Goal: Information Seeking & Learning: Learn about a topic

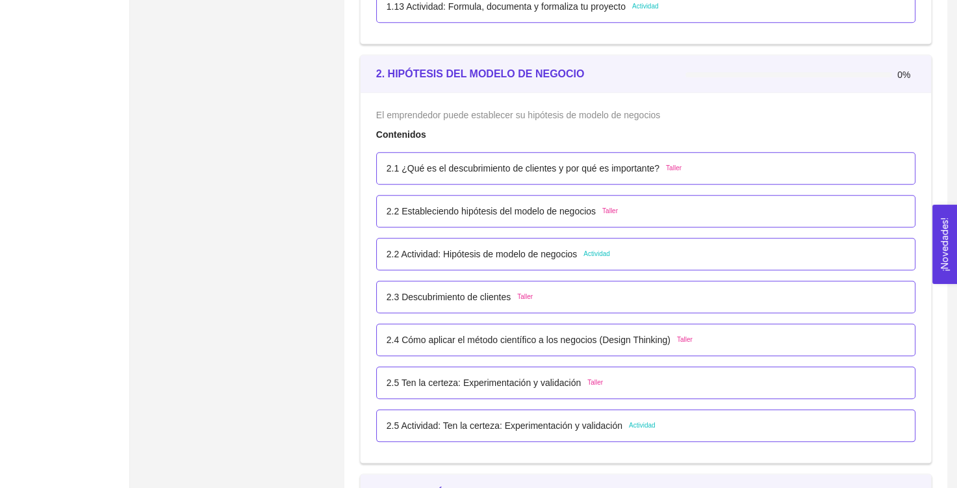
scroll to position [1204, 0]
click at [493, 255] on p "2.2 Actividad: Hipótesis de modelo de negocios" at bounding box center [481, 253] width 190 height 14
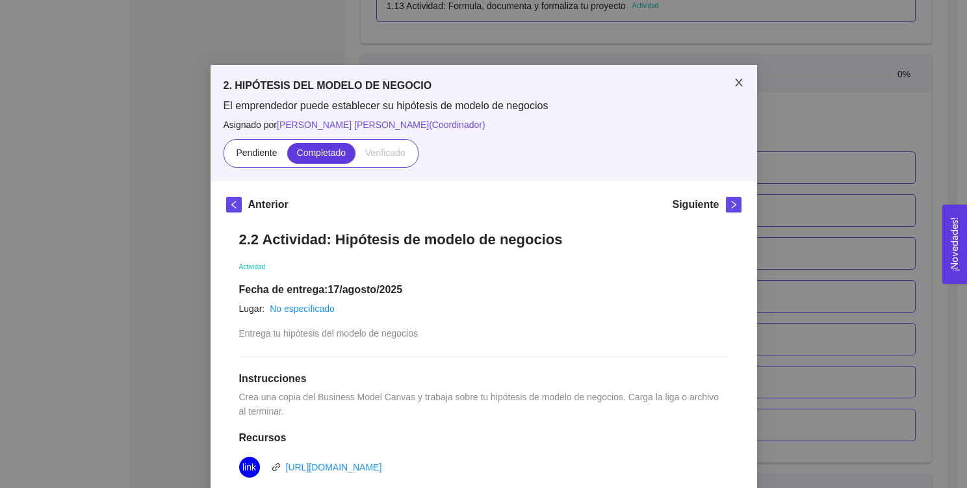
click at [727, 78] on span "Close" at bounding box center [738, 83] width 36 height 36
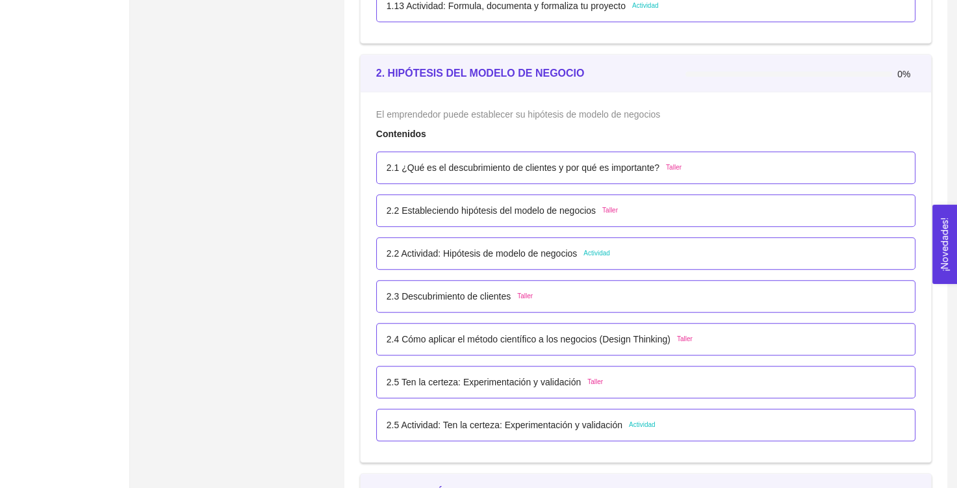
click at [470, 433] on div "2.5 Actividad: Ten la certeza: Experimentación y validación Actividad" at bounding box center [645, 425] width 539 height 32
click at [498, 425] on p "2.5 Actividad: Ten la certeza: Experimentación y validación" at bounding box center [504, 425] width 236 height 14
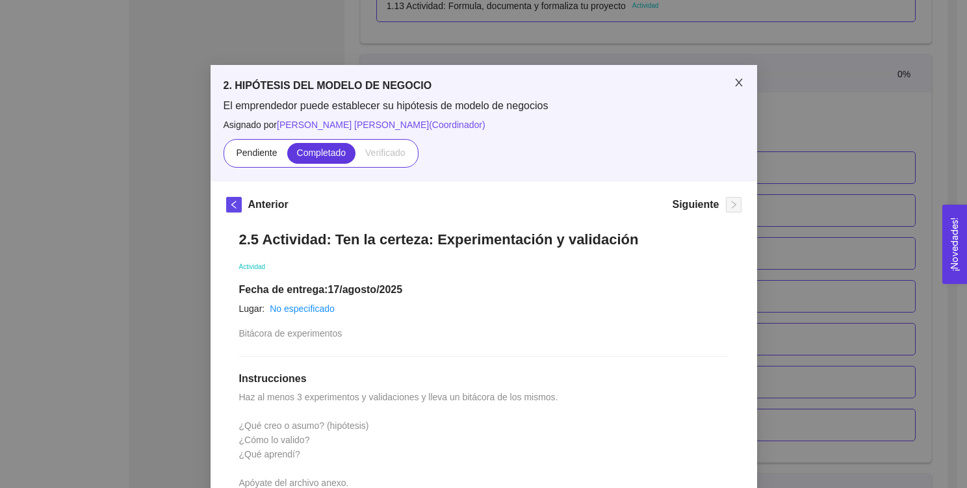
click at [724, 81] on span "Close" at bounding box center [738, 83] width 36 height 36
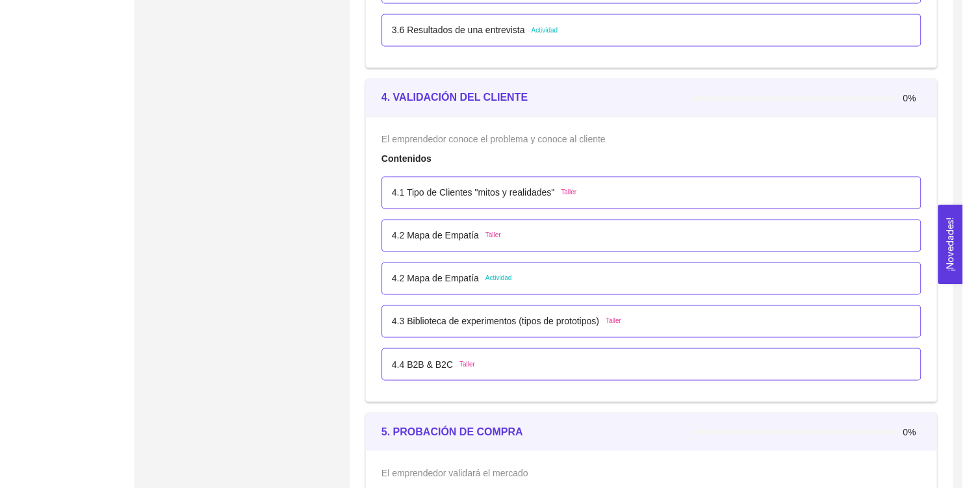
scroll to position [2061, 0]
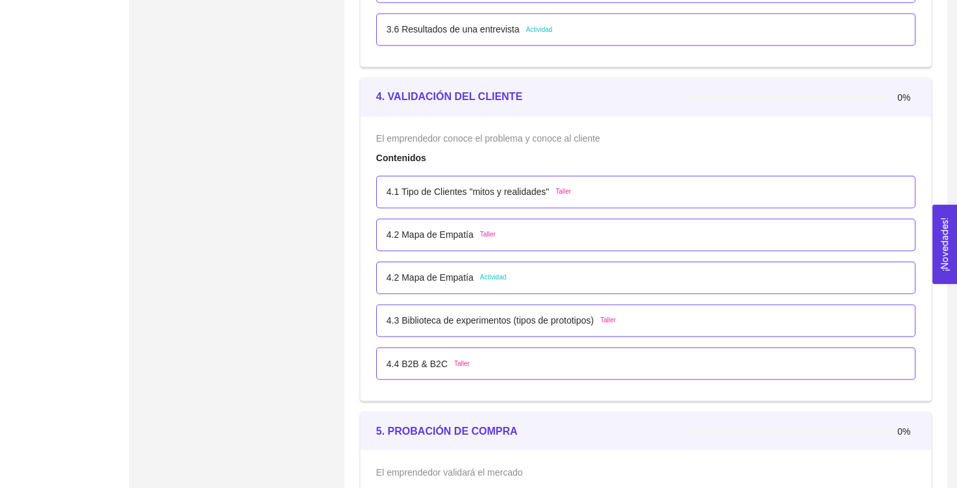
click at [440, 275] on p "4.2 Mapa de Empatía" at bounding box center [429, 277] width 87 height 14
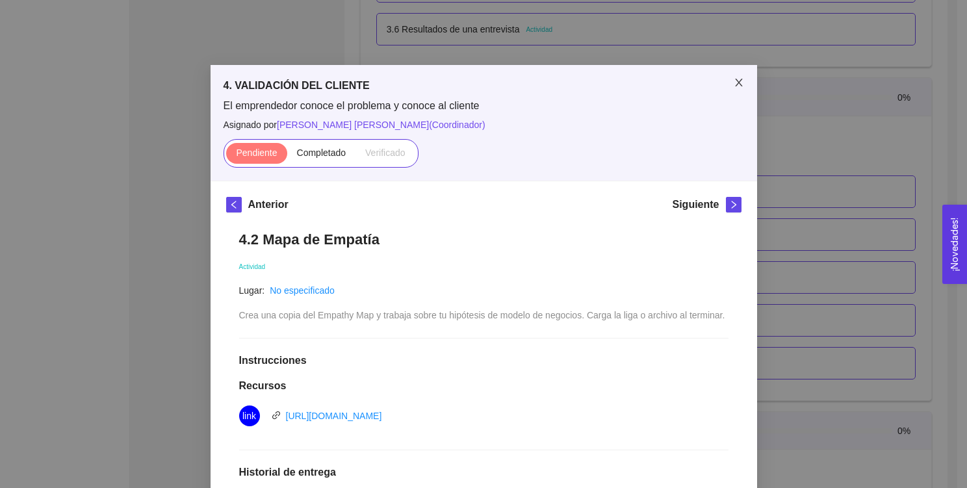
click at [733, 77] on icon "close" at bounding box center [738, 82] width 10 height 10
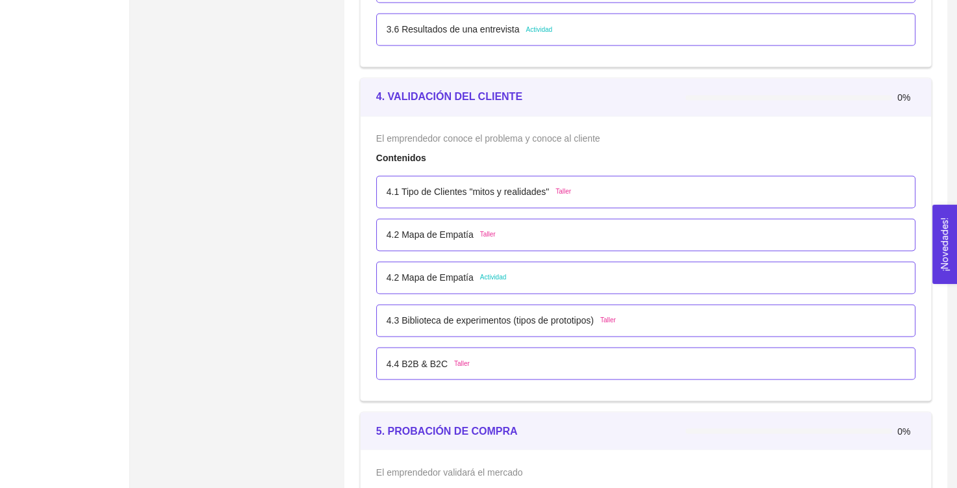
click at [439, 230] on p "4.2 Mapa de Empatía" at bounding box center [429, 234] width 87 height 14
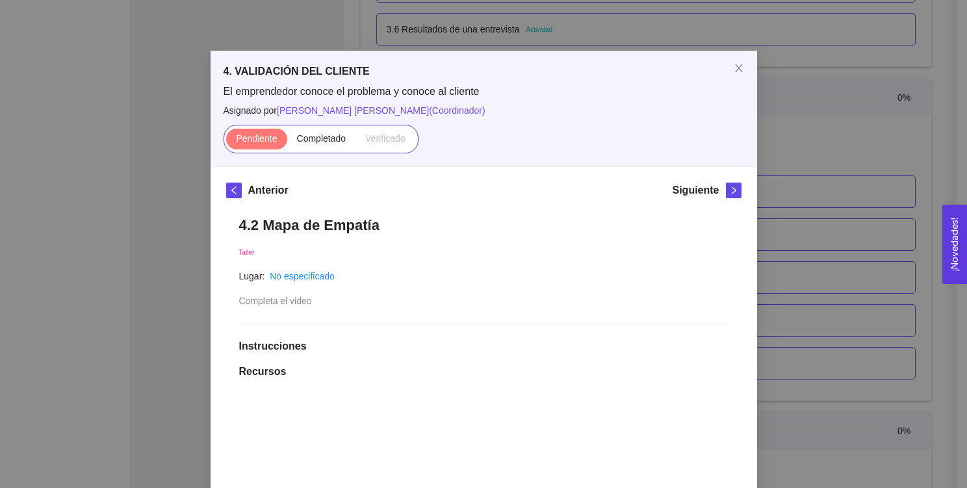
scroll to position [0, 0]
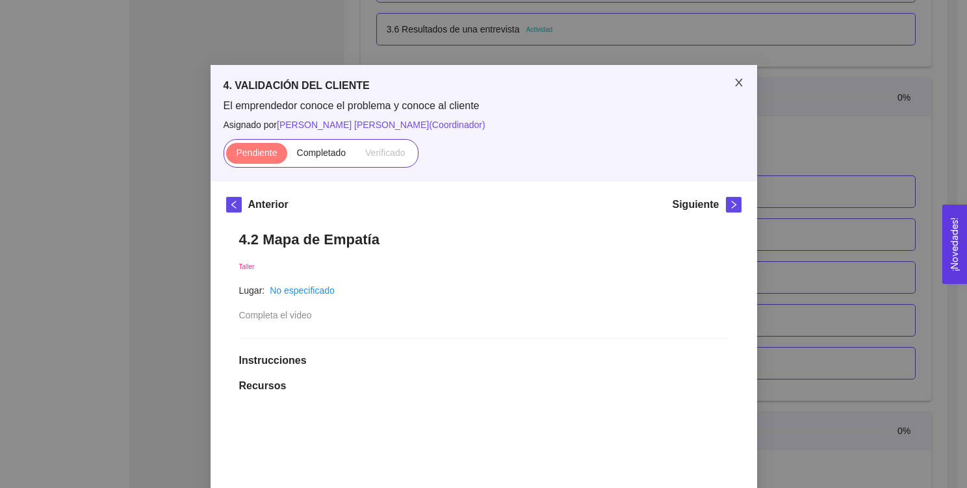
click at [738, 80] on icon "close" at bounding box center [738, 82] width 10 height 10
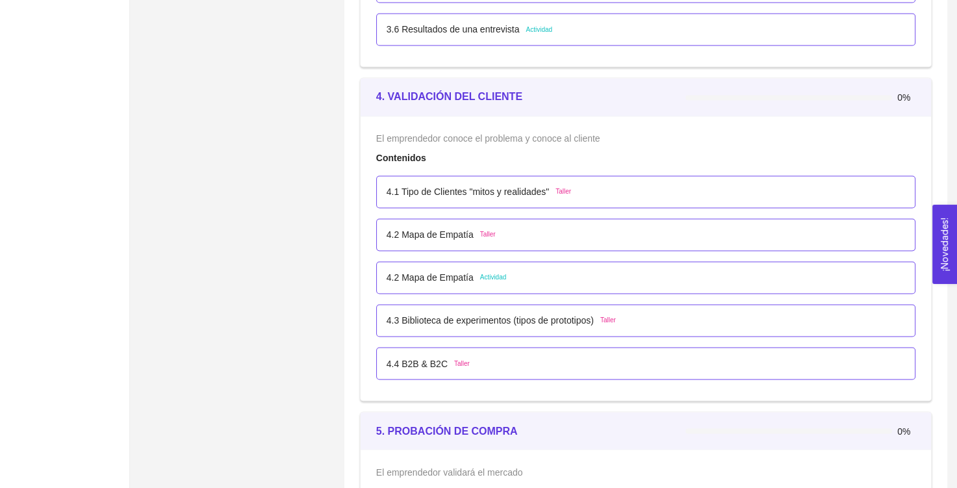
click at [455, 272] on p "4.2 Mapa de Empatía" at bounding box center [429, 277] width 87 height 14
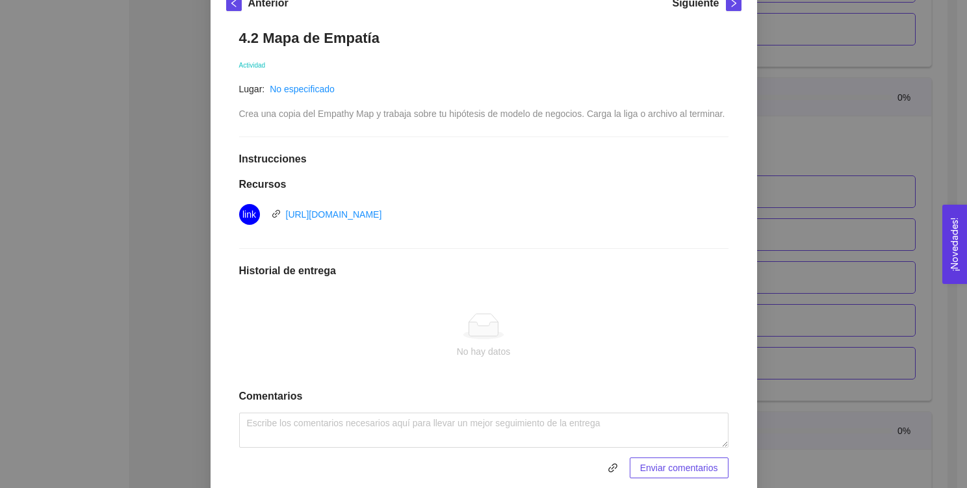
scroll to position [233, 0]
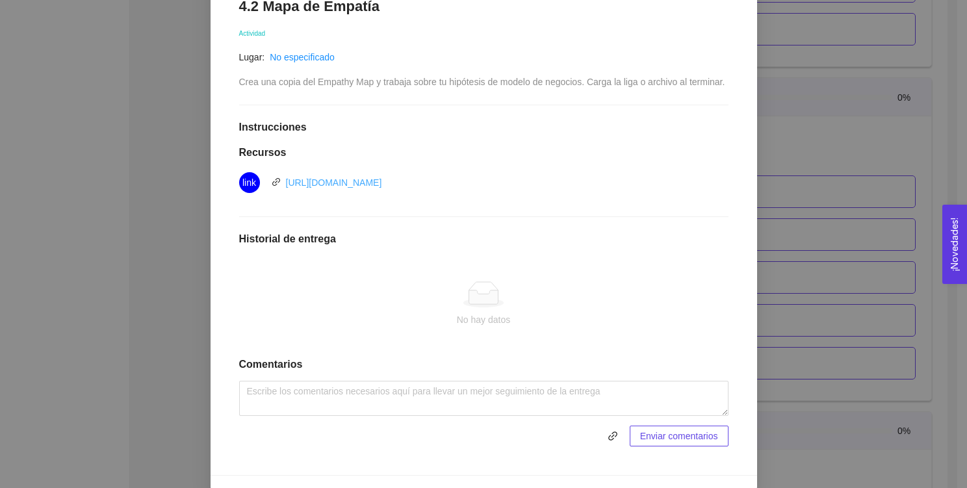
click at [356, 177] on link "[URL][DOMAIN_NAME]" at bounding box center [334, 182] width 96 height 10
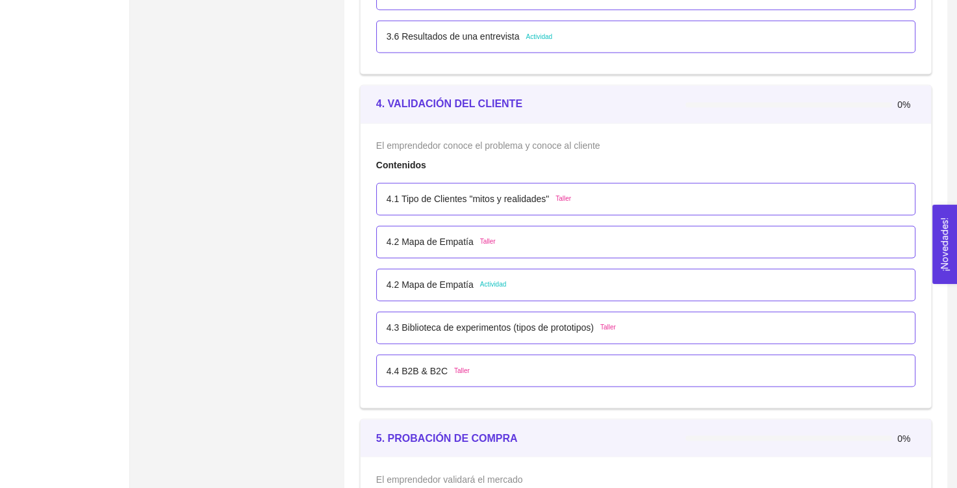
scroll to position [2053, 0]
